Goal: Find specific page/section: Find specific page/section

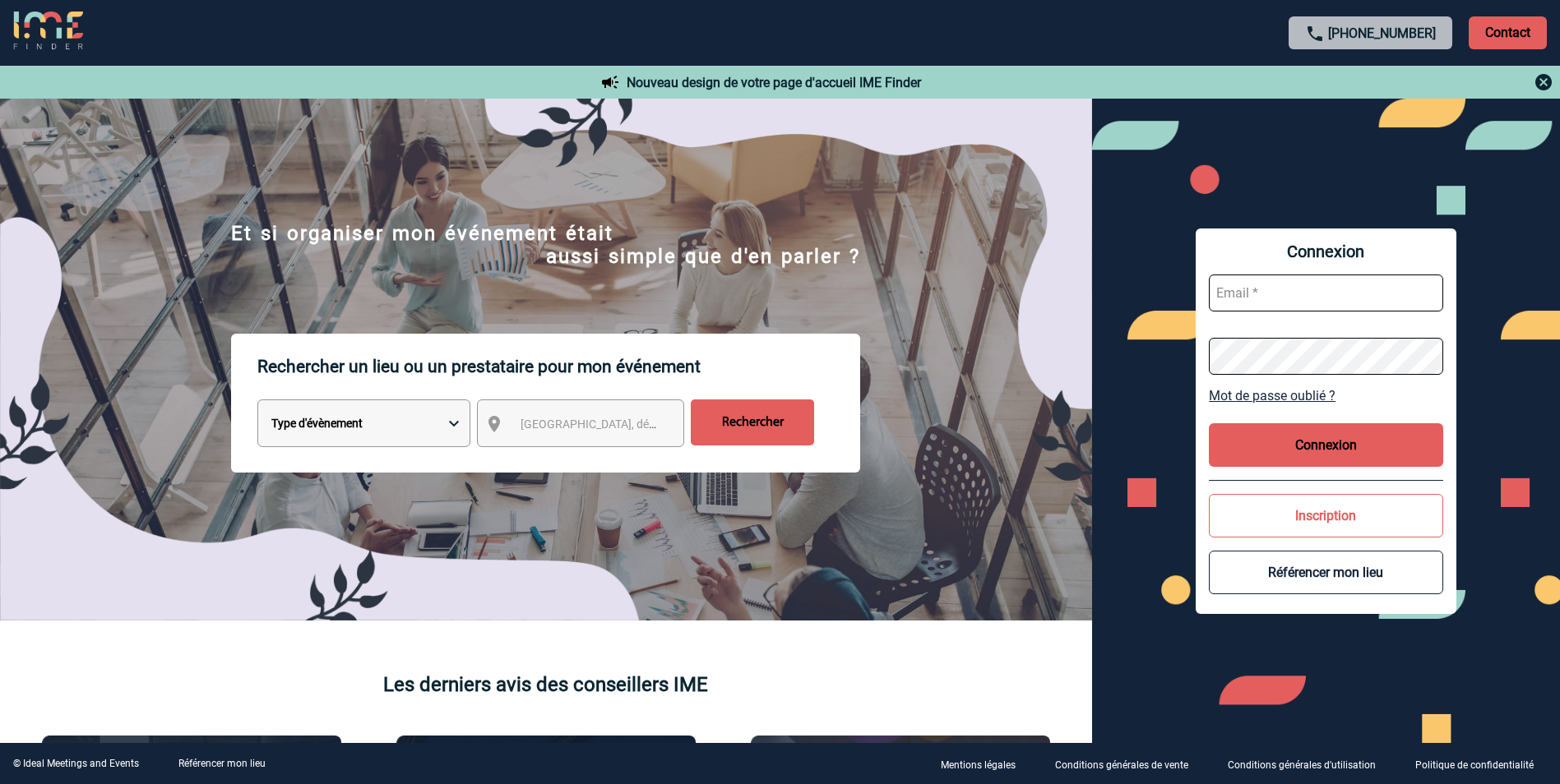
type input "[EMAIL_ADDRESS][DOMAIN_NAME]"
click at [1355, 453] on button "Connexion" at bounding box center [1326, 444] width 235 height 43
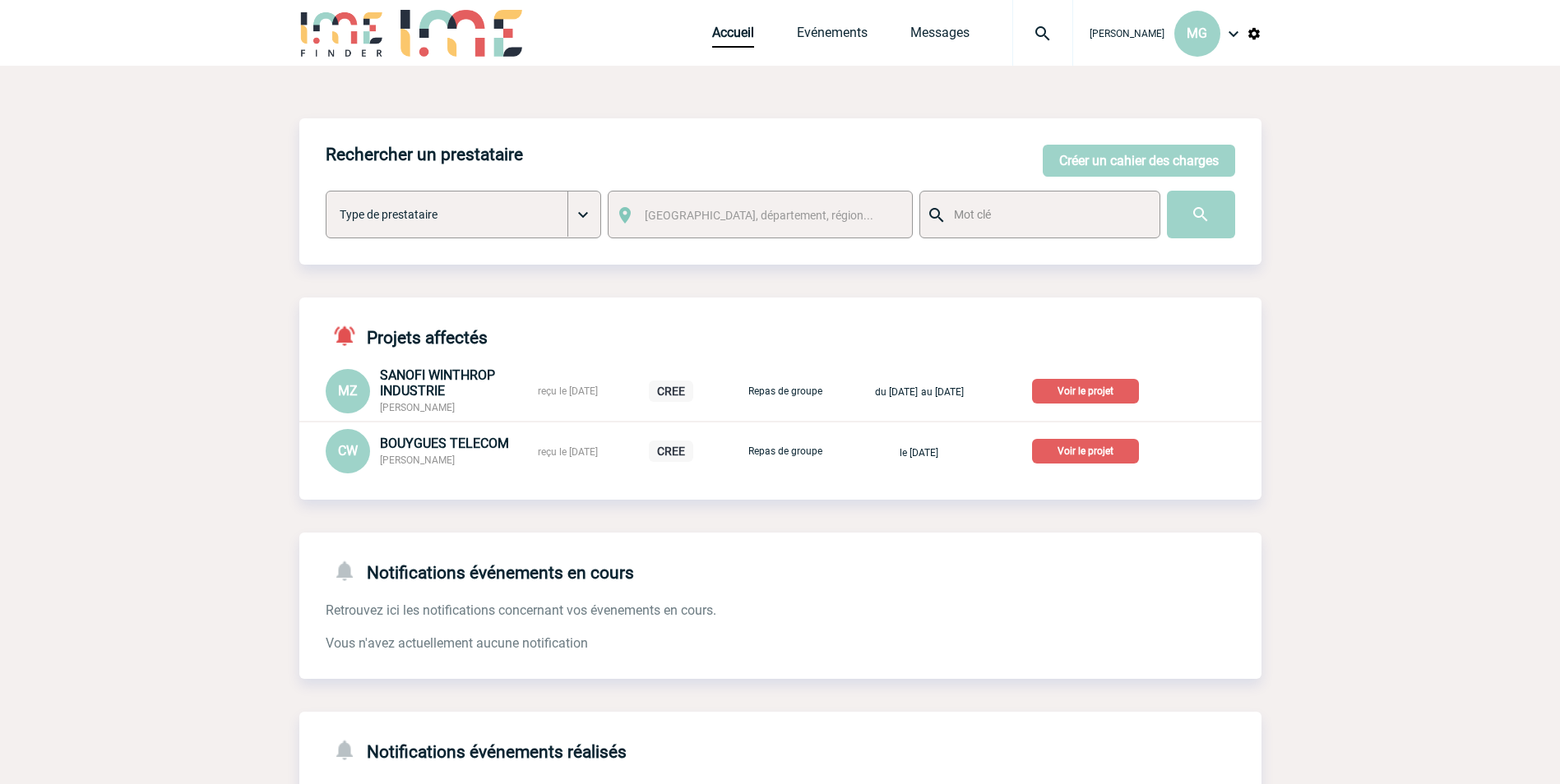
click at [1049, 32] on img at bounding box center [1042, 34] width 59 height 19
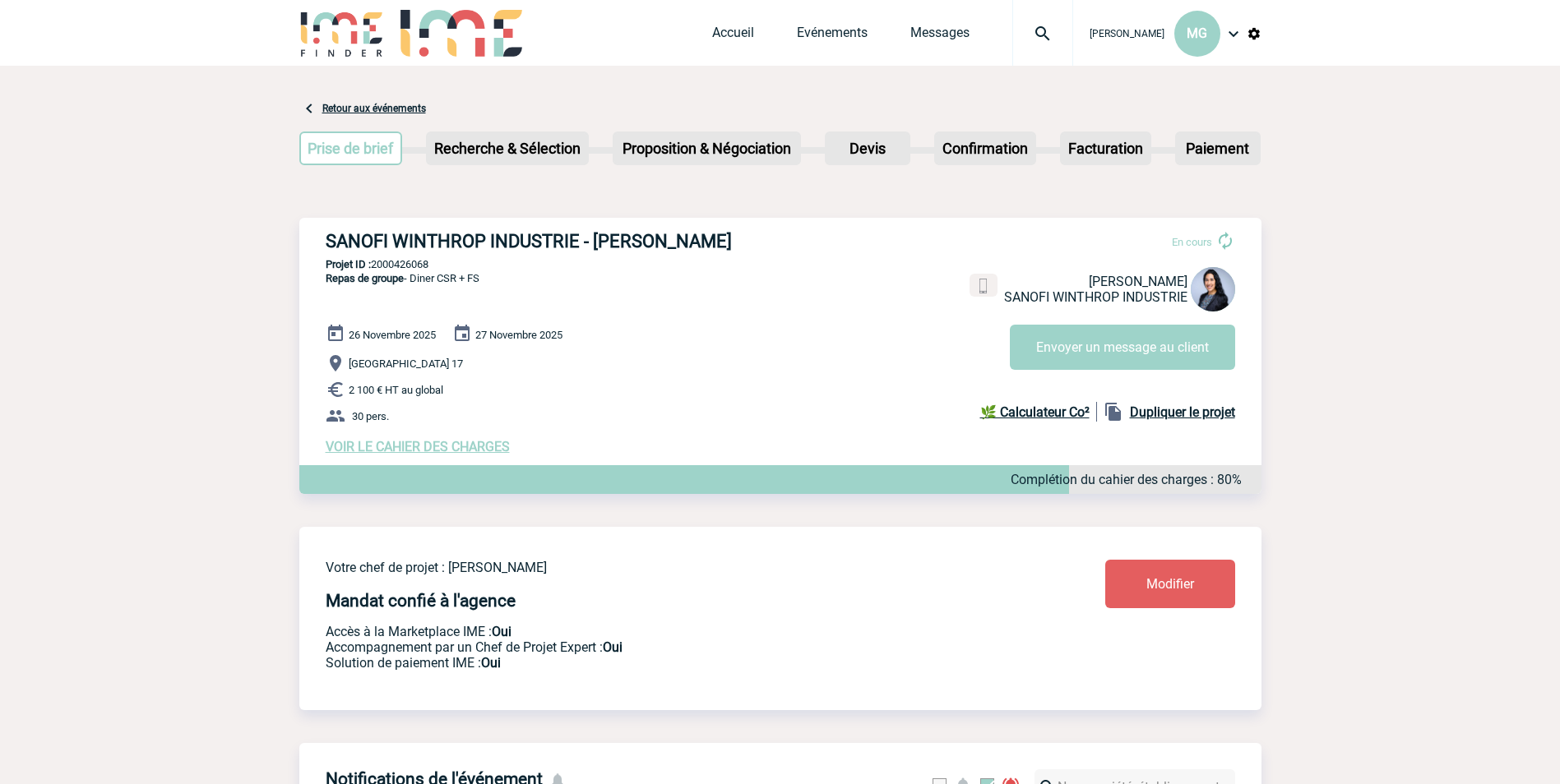
drag, startPoint x: 755, startPoint y: 235, endPoint x: 325, endPoint y: 241, distance: 430.0
click at [326, 241] on h3 "SANOFI WINTHROP INDUSTRIE - Marianella ZERPA" at bounding box center [572, 240] width 494 height 20
copy h3 "SANOFI WINTHROP INDUSTRIE - Marianella ZERPA"
drag, startPoint x: 394, startPoint y: 417, endPoint x: 327, endPoint y: 369, distance: 82.4
click at [327, 369] on div "26 Novembre 2025 27 Novembre 2025 Paris 17 2 100 € HT au global 30 pers. VOIR L…" at bounding box center [793, 388] width 936 height 130
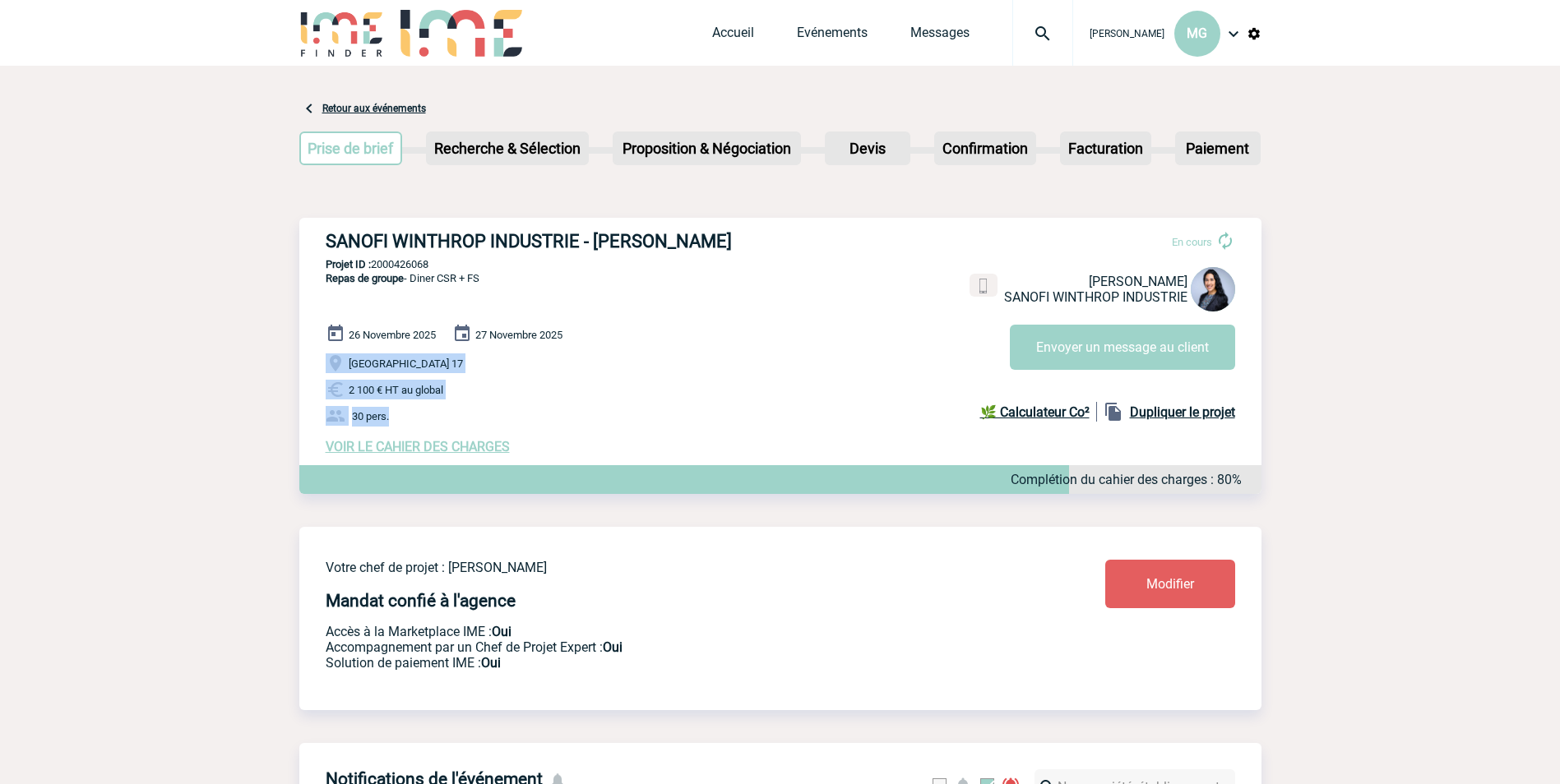
copy div "Paris 17 2 100 € HT au global 30 pers."
click at [396, 263] on p "Projet ID : 2000426068" at bounding box center [780, 264] width 962 height 13
copy p "2000426068"
